Goal: Task Accomplishment & Management: Manage account settings

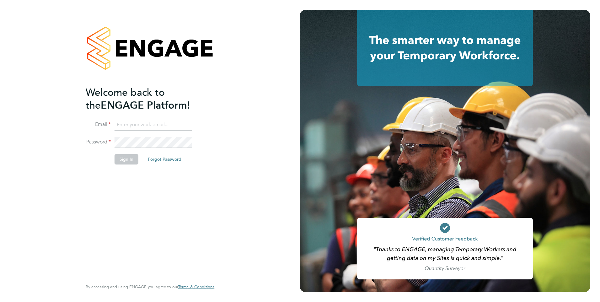
type input "roslyn.ogarro@ncclondon.ac.uk"
click at [128, 160] on button "Sign In" at bounding box center [127, 159] width 24 height 10
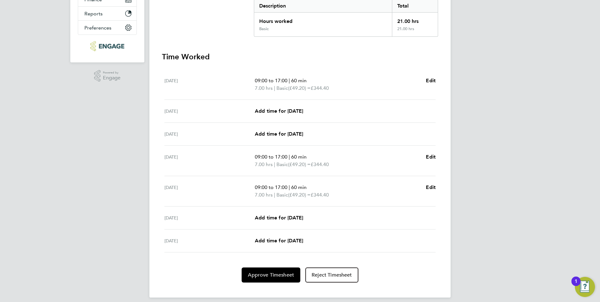
scroll to position [142, 0]
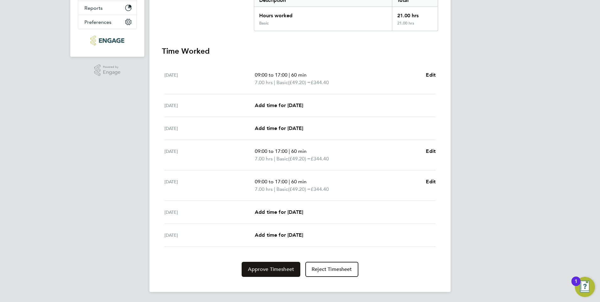
click at [272, 270] on span "Approve Timesheet" at bounding box center [271, 269] width 46 height 6
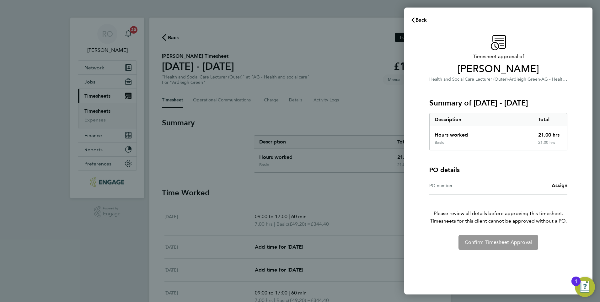
click at [371, 207] on div "Back Timesheet approval of Kshama Patel Health and Social Care Lecturer (Outer)…" at bounding box center [300, 151] width 600 height 302
click at [355, 112] on div "Back Timesheet approval of Kshama Patel Health and Social Care Lecturer (Outer)…" at bounding box center [300, 151] width 600 height 302
click at [419, 19] on span "Back" at bounding box center [422, 20] width 12 height 6
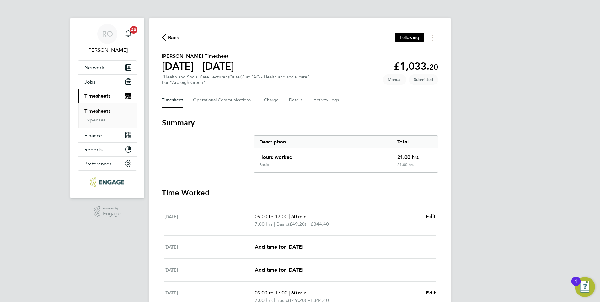
drag, startPoint x: 162, startPoint y: 55, endPoint x: 354, endPoint y: 107, distance: 198.2
click at [354, 107] on div "Back Following Kshama Patel's Timesheet 15 - 21 Sept 2025 £1,033. 20 "Health an…" at bounding box center [300, 226] width 302 height 416
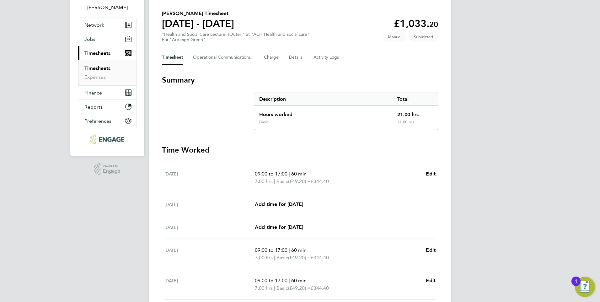
scroll to position [31, 0]
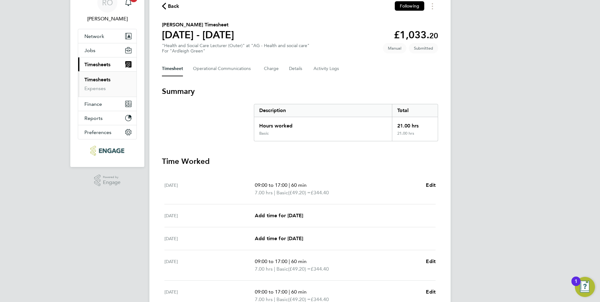
click at [115, 234] on div "RO Roslyn O'Garro Notifications 20 Applications: Network Sites Workers Jobs Pos…" at bounding box center [300, 191] width 600 height 444
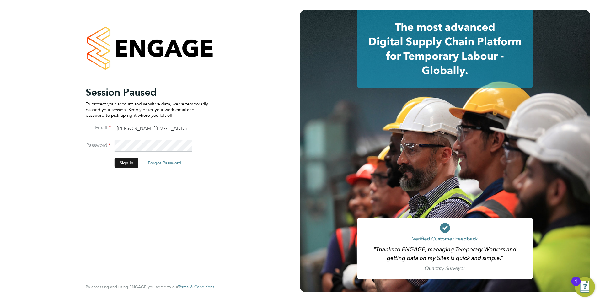
click at [128, 166] on button "Sign In" at bounding box center [127, 163] width 24 height 10
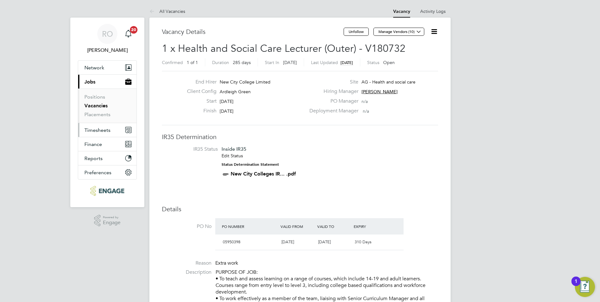
click at [97, 131] on span "Timesheets" at bounding box center [97, 130] width 26 height 6
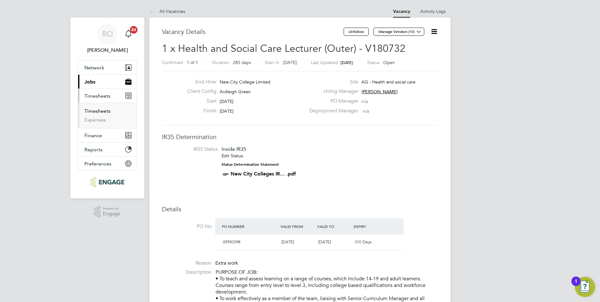
click at [100, 111] on link "Timesheets" at bounding box center [97, 111] width 26 height 6
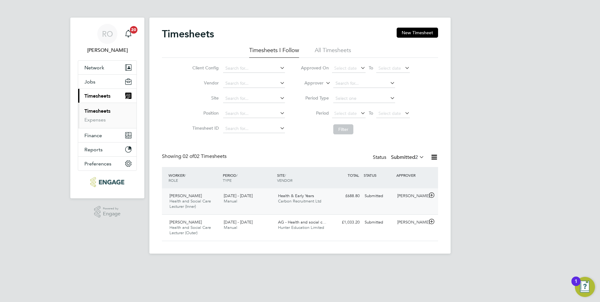
click at [233, 195] on span "22 - 28 Sep 2025" at bounding box center [238, 195] width 29 height 5
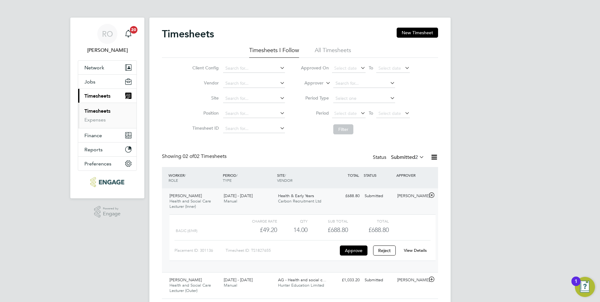
click at [418, 249] on link "View Details" at bounding box center [415, 250] width 23 height 5
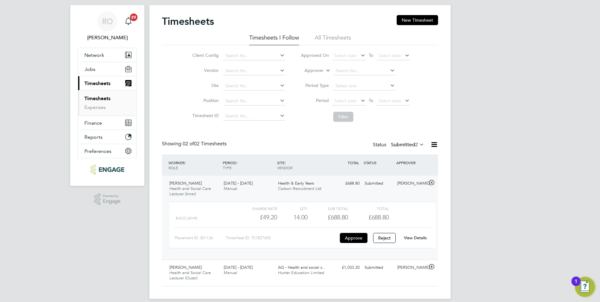
scroll to position [19, 0]
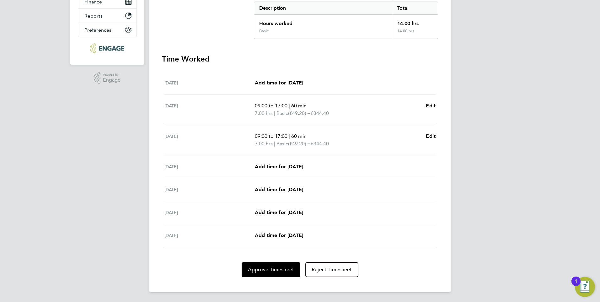
scroll to position [134, 0]
click at [271, 271] on span "Approve Timesheet" at bounding box center [271, 269] width 46 height 6
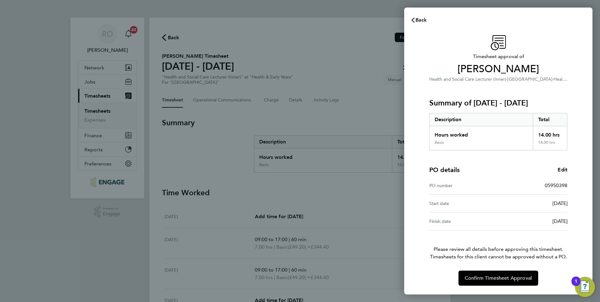
click at [416, 19] on span "Back" at bounding box center [422, 20] width 12 height 6
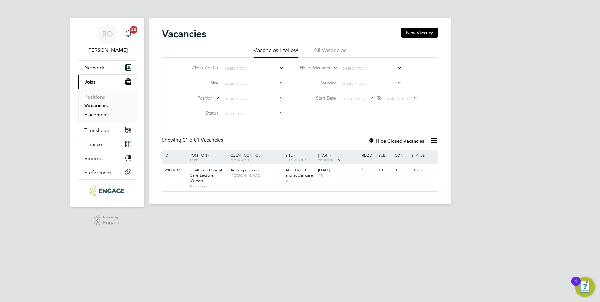
click at [90, 115] on link "Placements" at bounding box center [97, 114] width 26 height 6
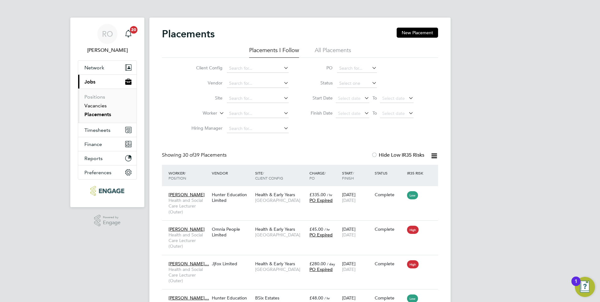
click at [101, 106] on link "Vacancies" at bounding box center [95, 106] width 22 height 6
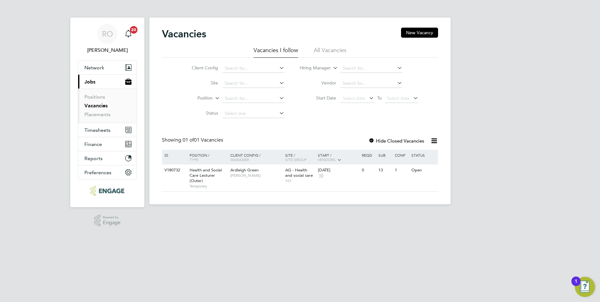
click at [435, 140] on icon at bounding box center [435, 141] width 8 height 8
click at [434, 141] on icon at bounding box center [435, 141] width 8 height 8
click at [401, 140] on label "Hide Closed Vacancies" at bounding box center [397, 141] width 56 height 6
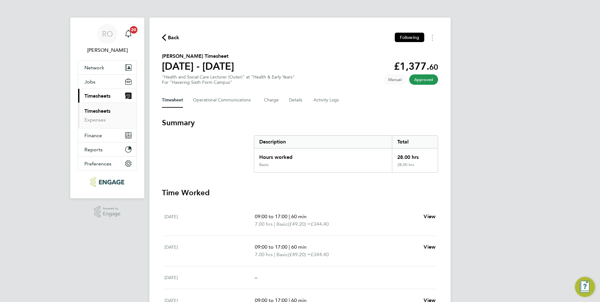
scroll to position [31, 0]
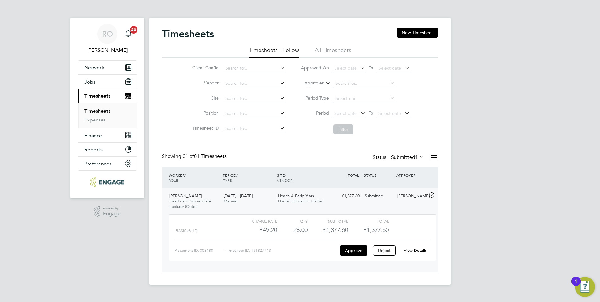
scroll to position [11, 61]
